Goal: Obtain resource: Download file/media

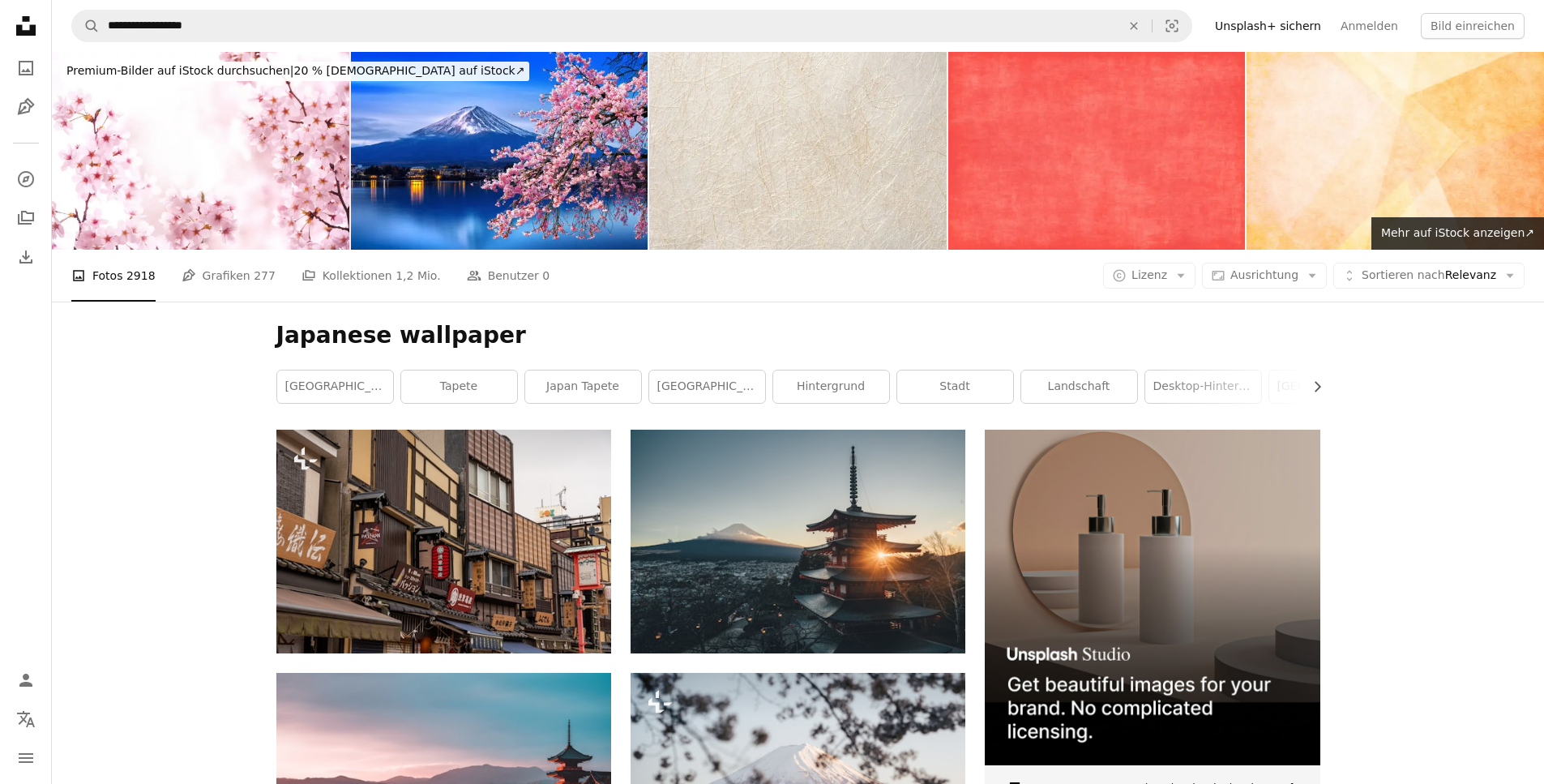
scroll to position [4132, 0]
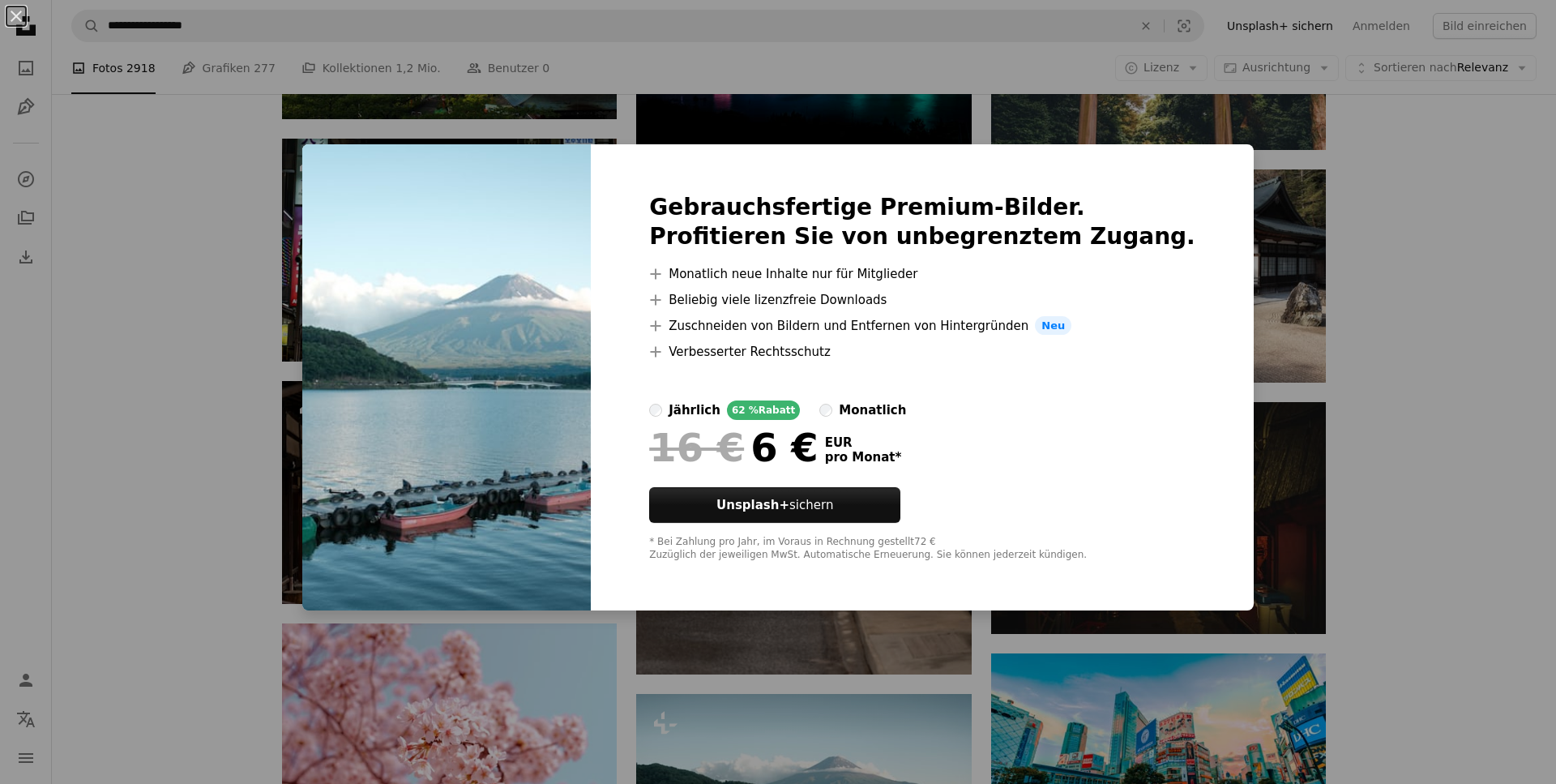
click at [1332, 331] on div "An X shape Gebrauchsfertige Premium-Bilder. Profitieren Sie von unbegrenztem Zu…" at bounding box center [778, 392] width 1556 height 784
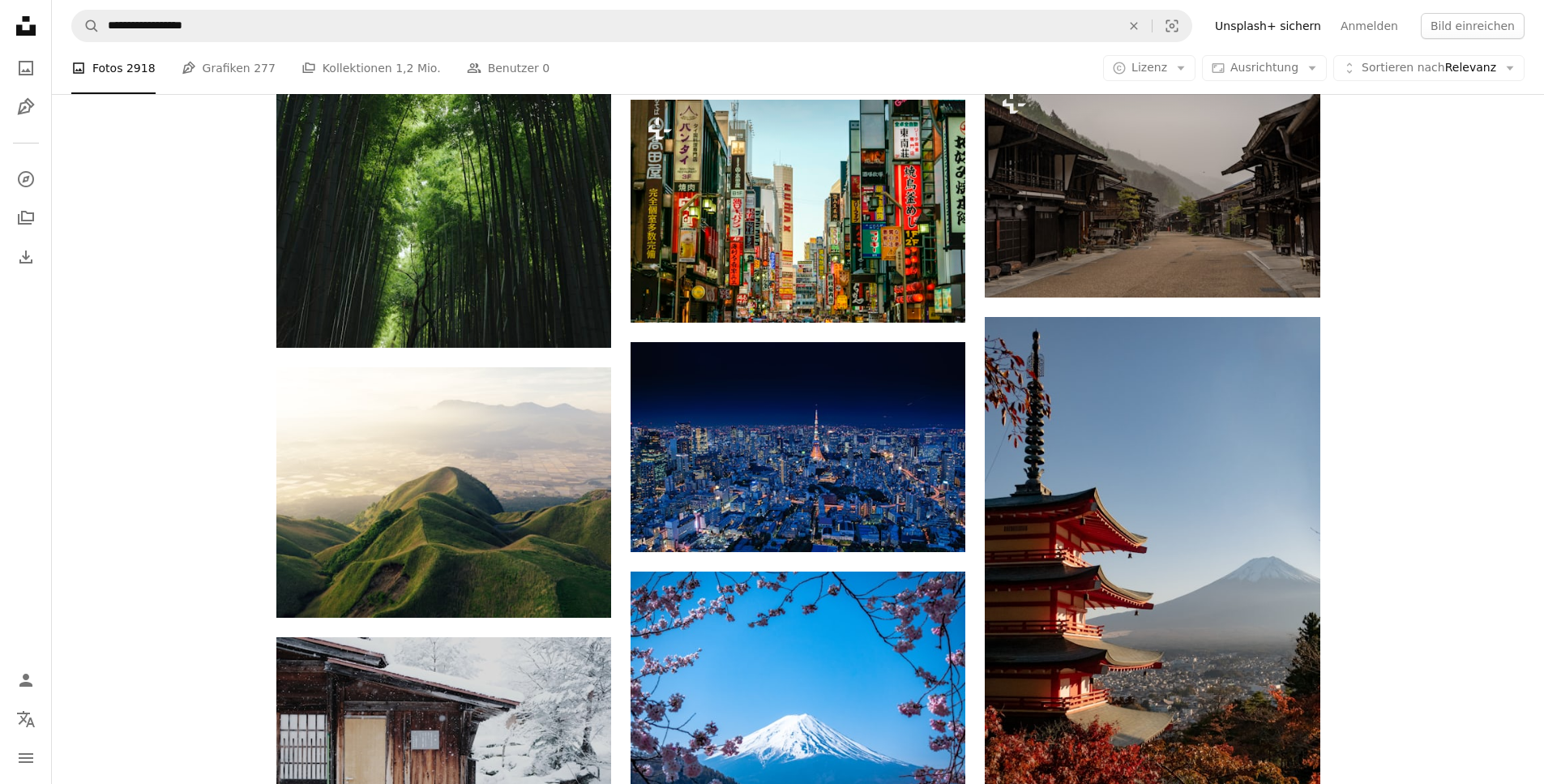
scroll to position [6321, 0]
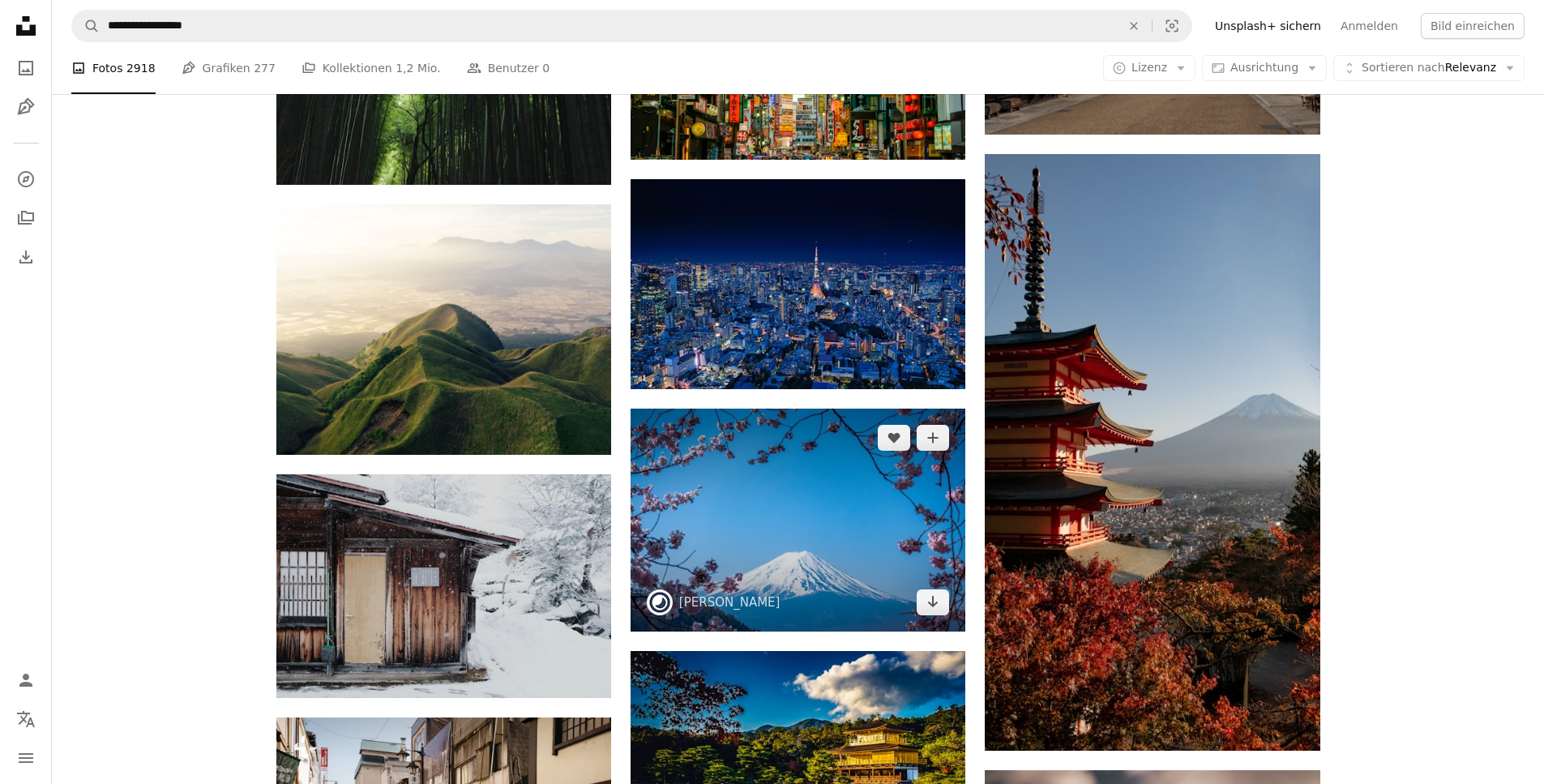
click at [822, 409] on img at bounding box center [798, 520] width 335 height 223
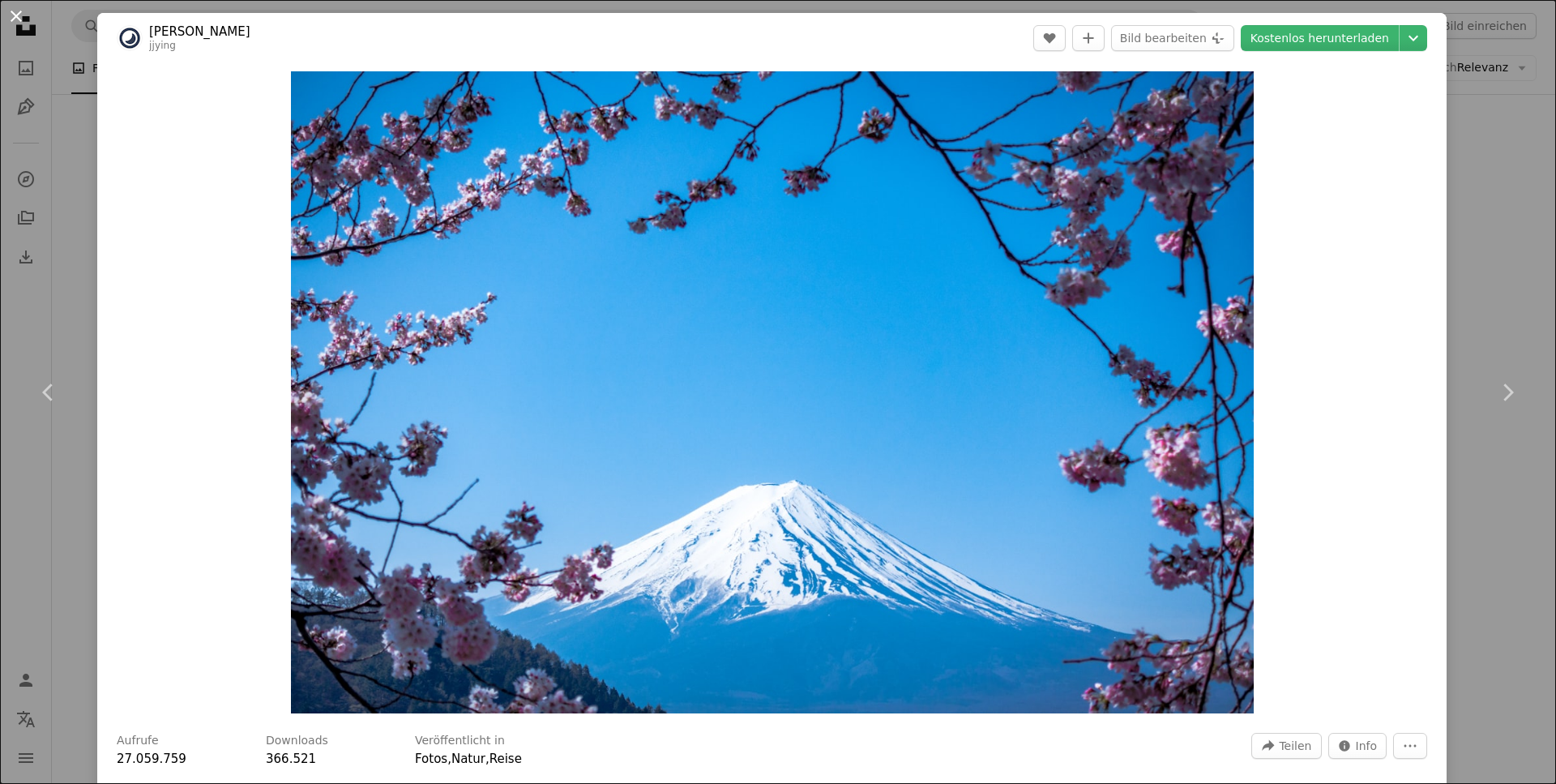
click at [8, 20] on button "An X shape" at bounding box center [16, 16] width 19 height 19
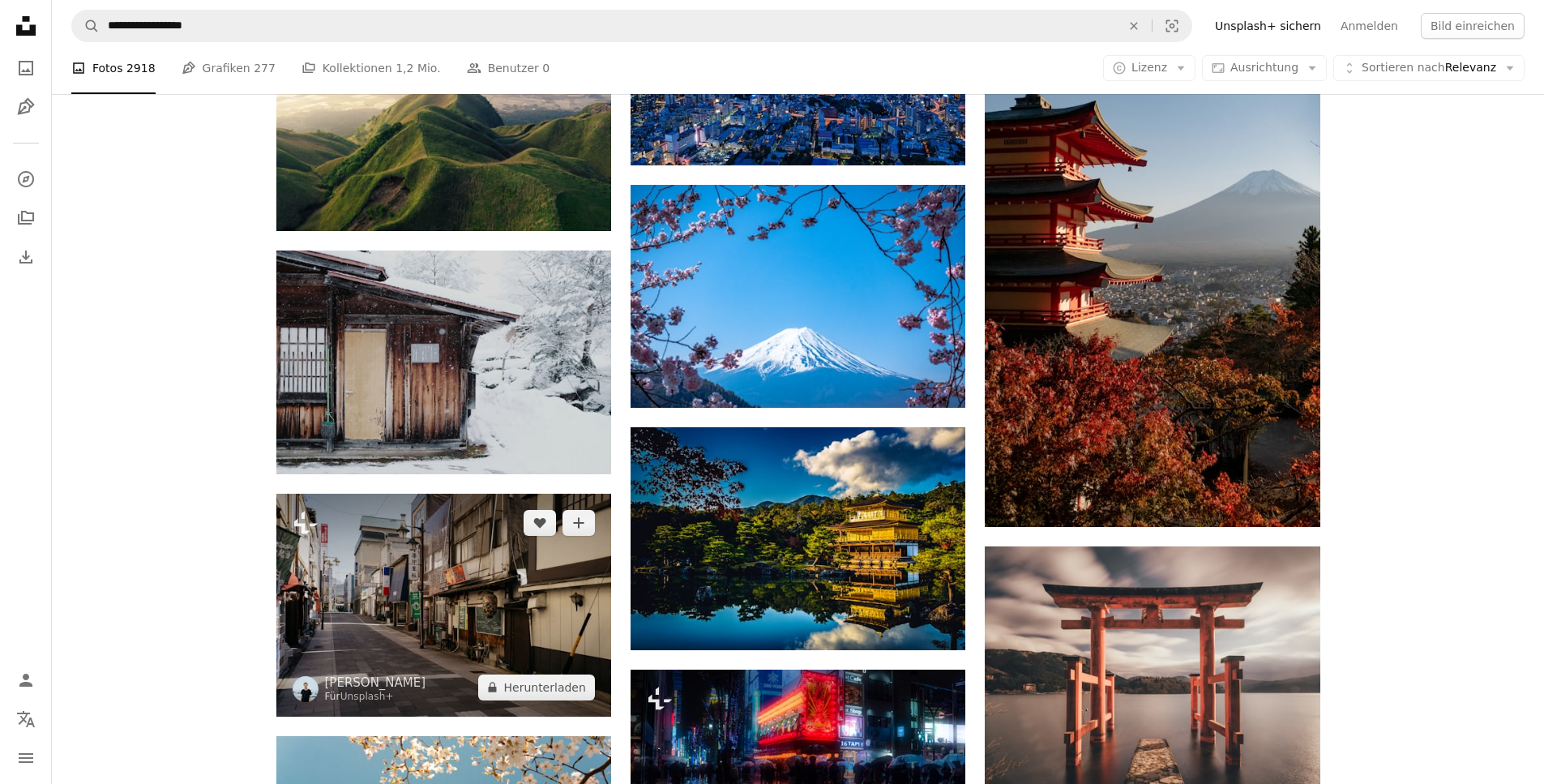
scroll to position [6564, 0]
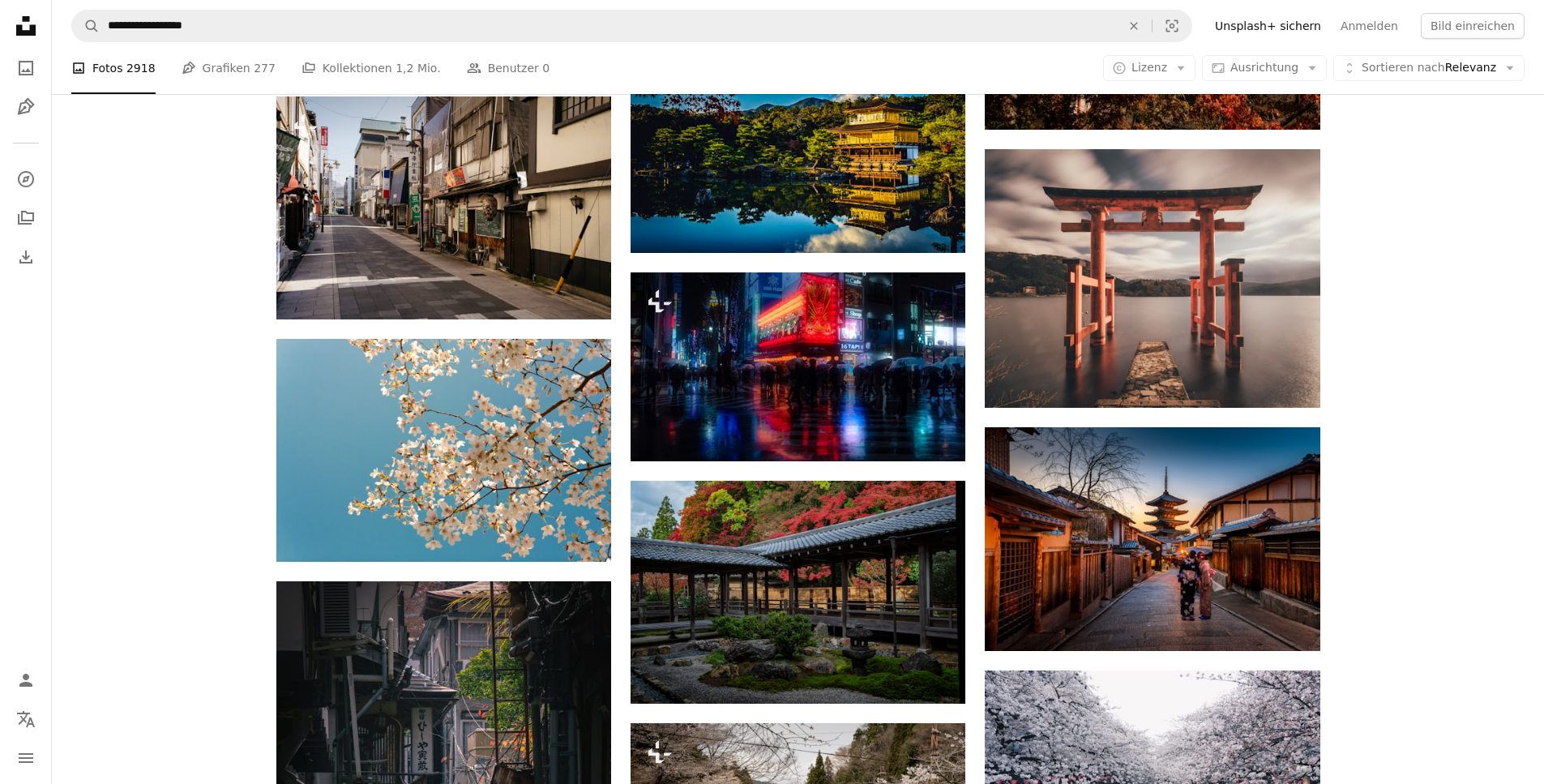
scroll to position [7050, 0]
